Goal: Navigation & Orientation: Find specific page/section

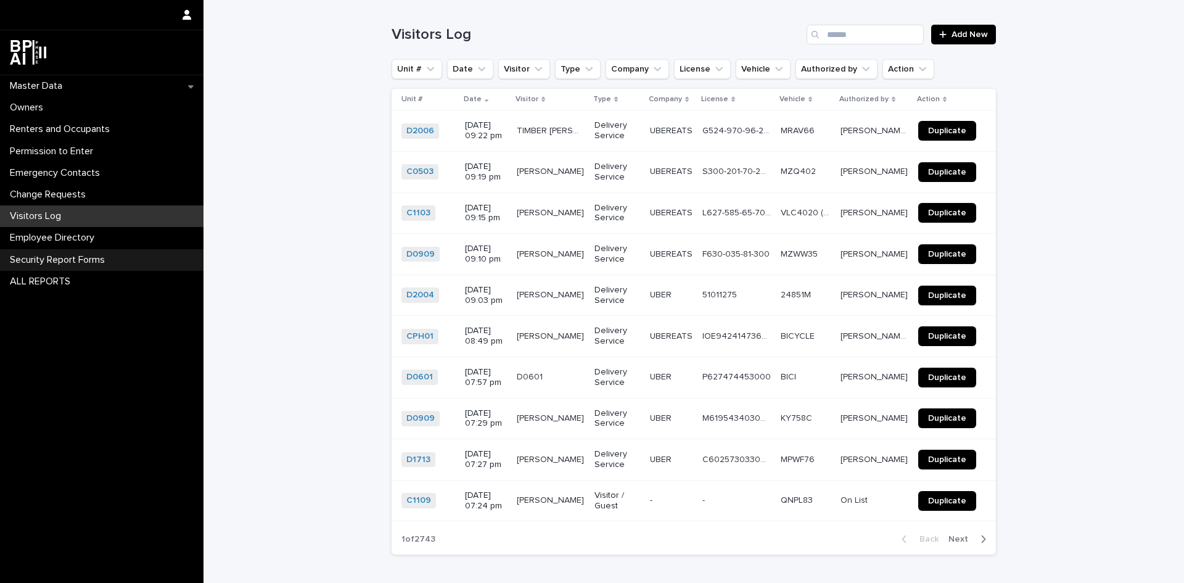
click at [47, 264] on p "Security Report Forms" at bounding box center [60, 260] width 110 height 12
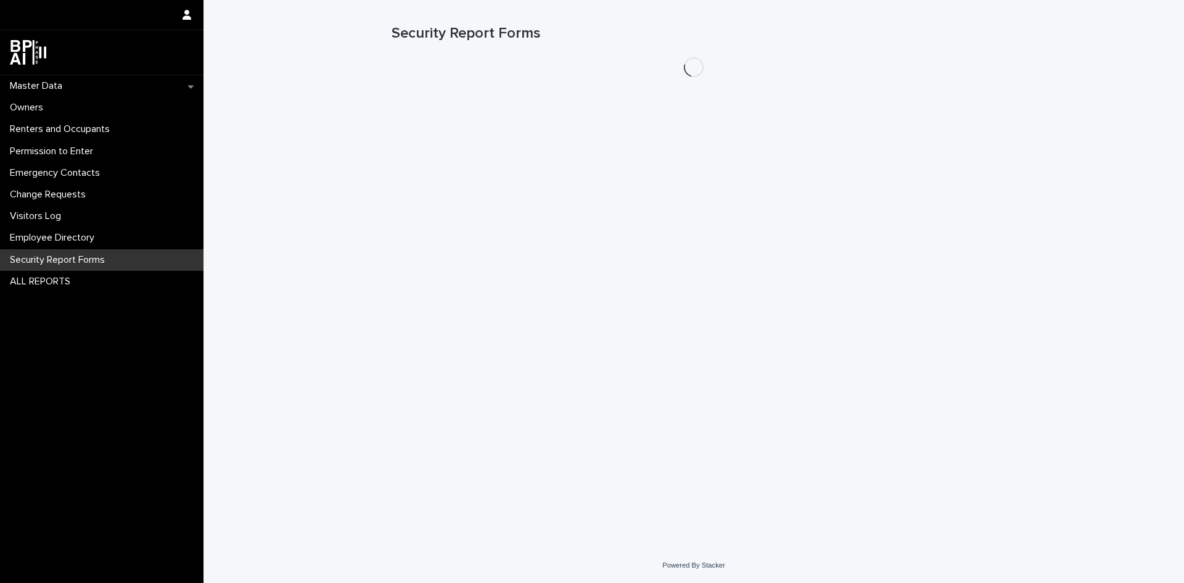
click at [47, 264] on p "Security Report Forms" at bounding box center [60, 260] width 110 height 12
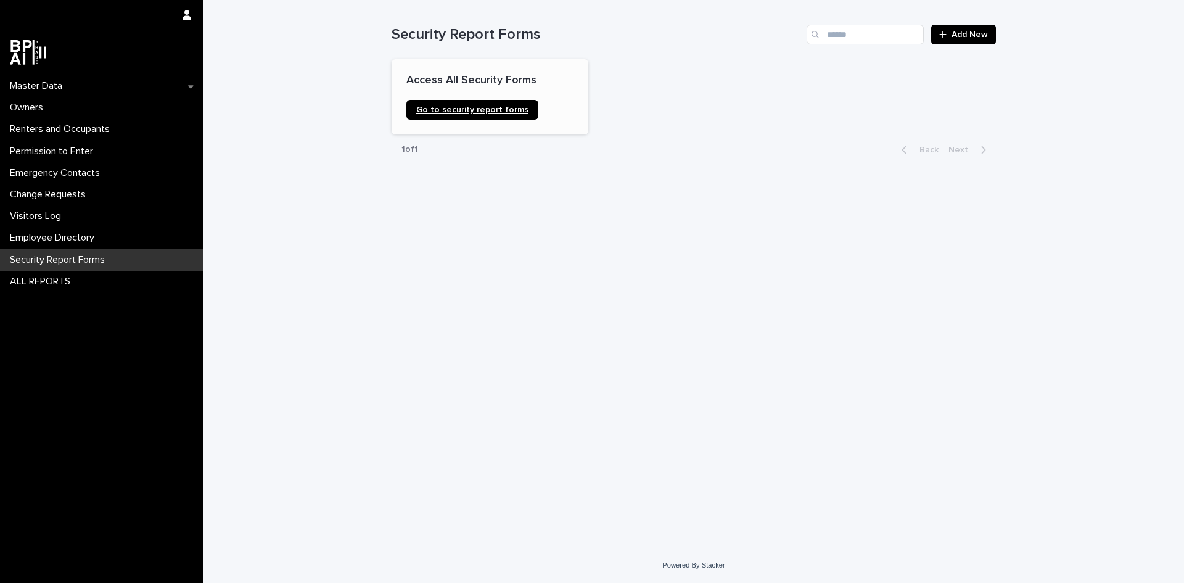
click at [465, 113] on span "Go to security report forms" at bounding box center [472, 109] width 112 height 9
click at [33, 81] on p "Master Data" at bounding box center [38, 86] width 67 height 12
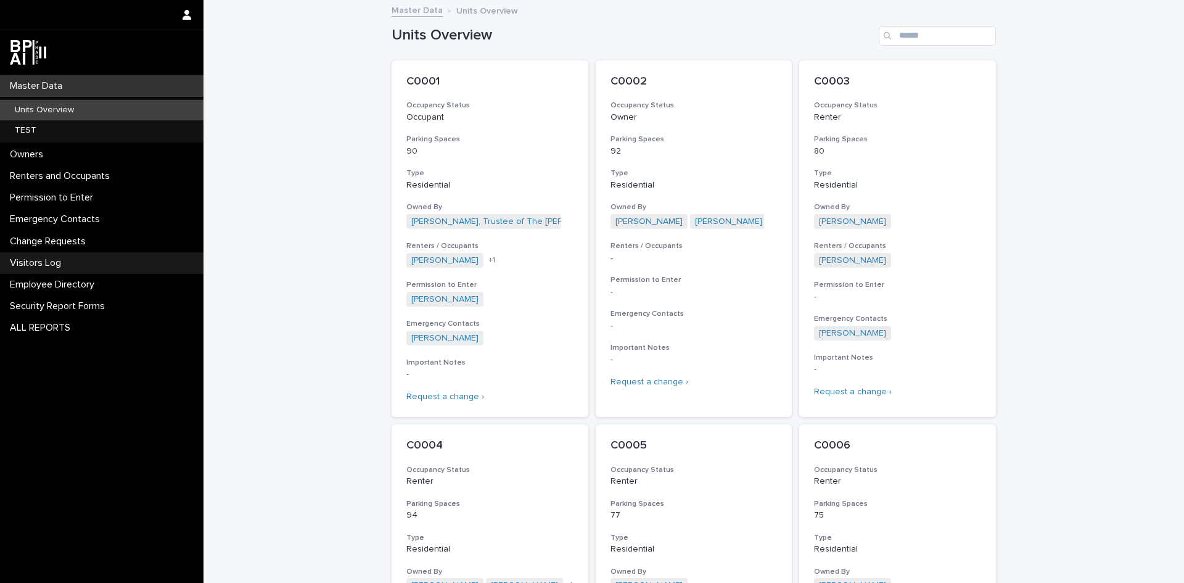
click at [87, 260] on div "Visitors Log" at bounding box center [101, 263] width 203 height 22
